Goal: Task Accomplishment & Management: Manage account settings

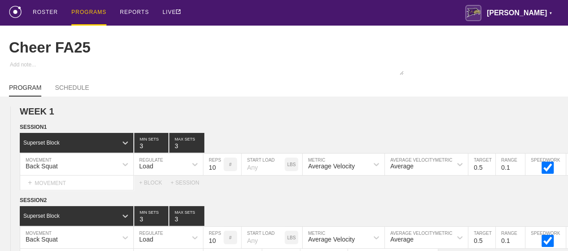
click at [84, 12] on div "PROGRAMS" at bounding box center [88, 13] width 35 height 26
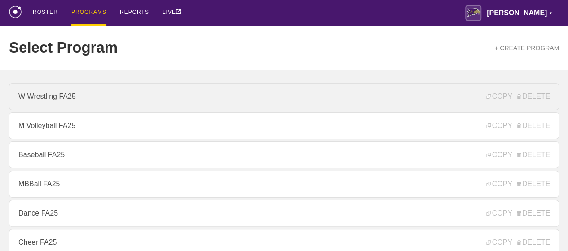
click at [54, 99] on link "W Wrestling FA25" at bounding box center [284, 96] width 551 height 27
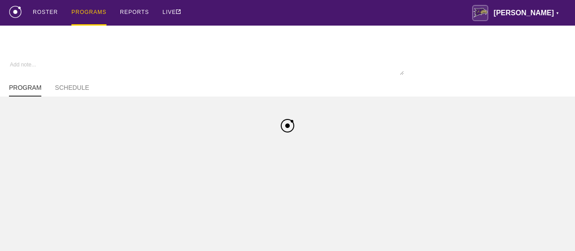
type textarea "x"
type input "W Wrestling FA25"
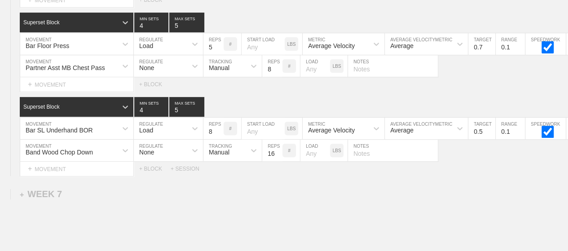
scroll to position [5379, 0]
